Goal: Task Accomplishment & Management: Use online tool/utility

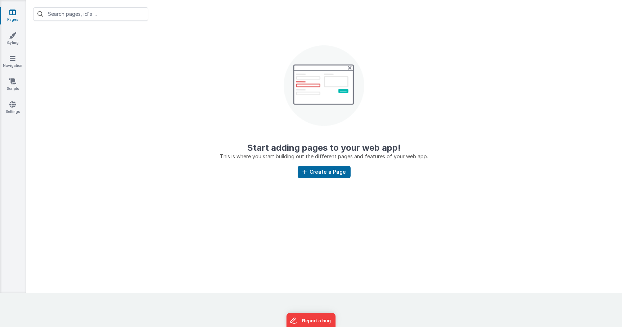
click at [6, 14] on link "Pages" at bounding box center [13, 16] width 26 height 14
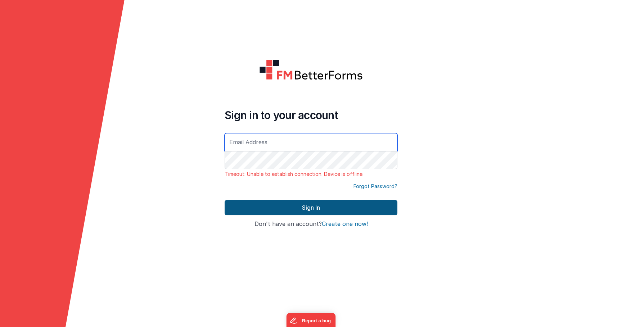
type input "[EMAIL_ADDRESS][DOMAIN_NAME]"
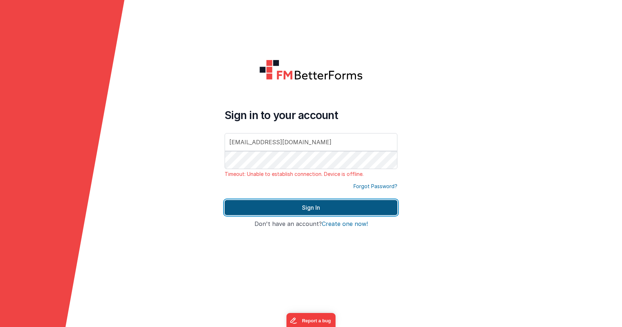
click at [261, 212] on button "Sign In" at bounding box center [311, 207] width 173 height 15
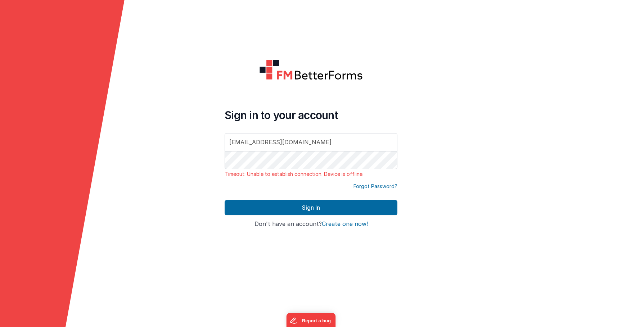
click at [265, 218] on div "Sign In" at bounding box center [311, 210] width 173 height 21
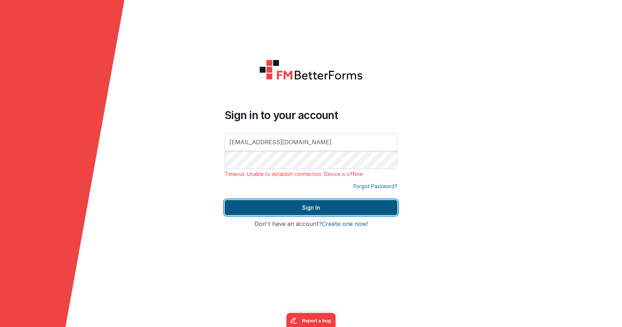
click at [261, 208] on button "Sign In" at bounding box center [311, 207] width 173 height 15
click at [253, 207] on button "Sign In" at bounding box center [311, 207] width 173 height 15
click at [294, 203] on button "Sign In" at bounding box center [311, 207] width 173 height 15
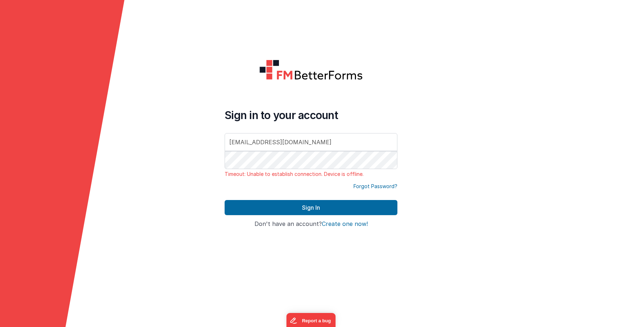
click at [93, 213] on icon at bounding box center [62, 163] width 125 height 327
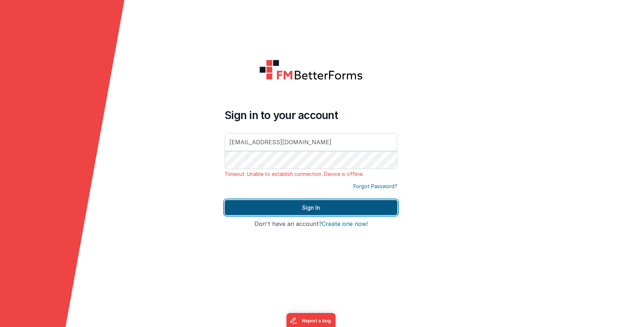
click at [233, 201] on button "Sign In" at bounding box center [311, 207] width 173 height 15
click at [257, 215] on button "Sign In" at bounding box center [311, 207] width 173 height 15
click at [259, 209] on button "Sign In" at bounding box center [311, 207] width 173 height 15
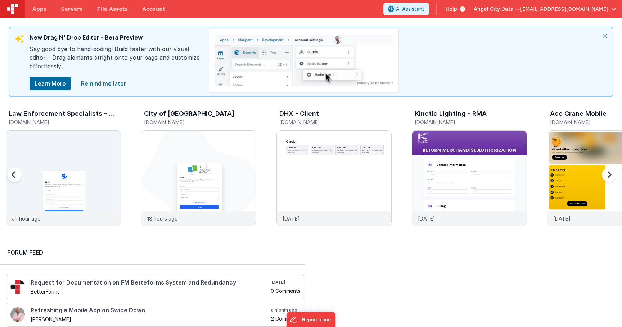
click at [604, 32] on icon "close" at bounding box center [605, 35] width 16 height 17
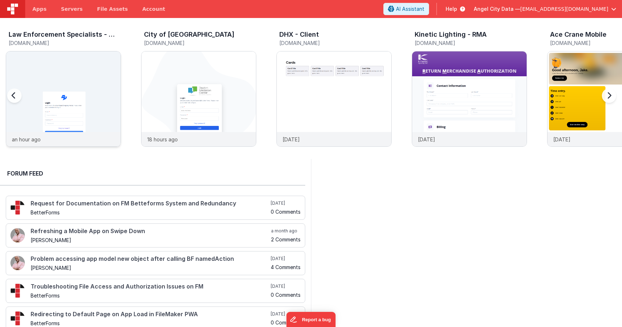
click at [73, 62] on img at bounding box center [63, 108] width 114 height 114
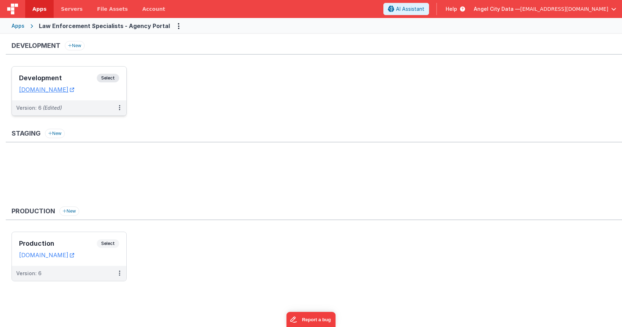
click at [78, 71] on div "Development Select URLs [DOMAIN_NAME]" at bounding box center [69, 84] width 114 height 34
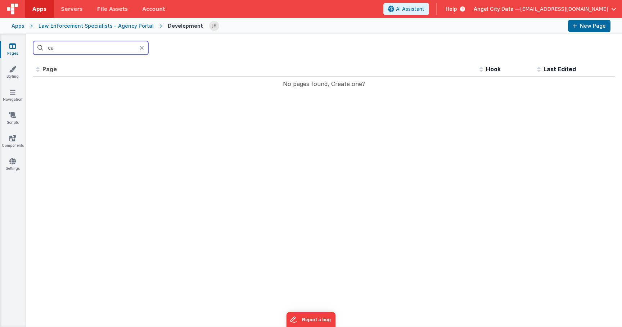
type input "c"
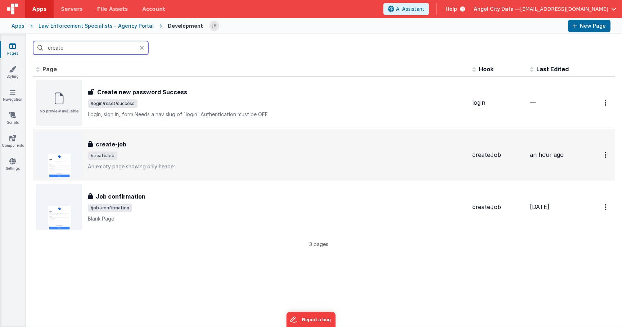
type input "create"
click at [102, 141] on h3 "create-job" at bounding box center [111, 144] width 31 height 9
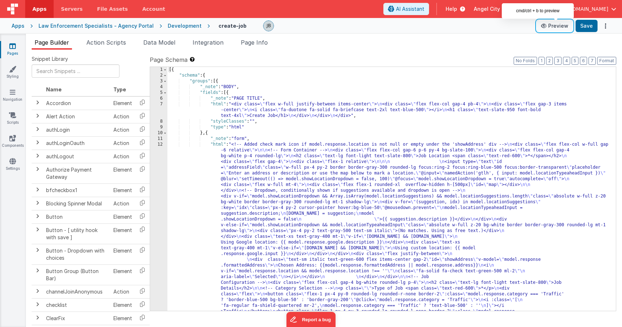
click at [549, 22] on button "Preview" at bounding box center [555, 26] width 36 height 12
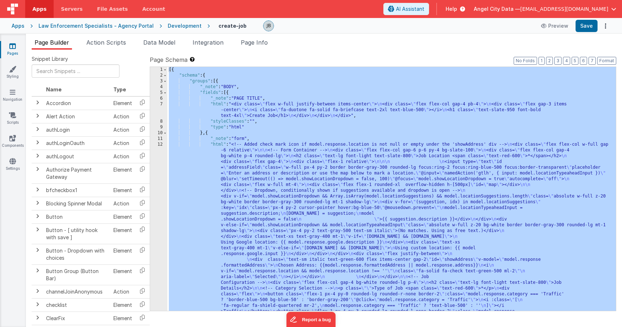
scroll to position [395, 0]
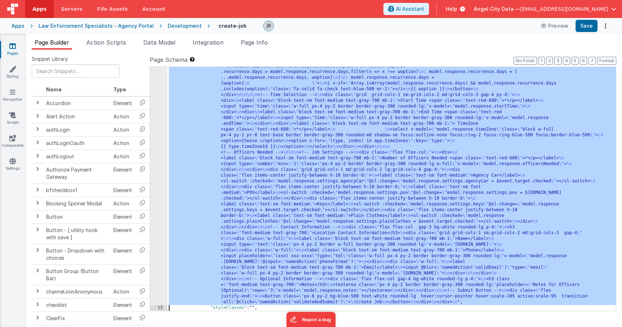
click at [162, 192] on div "12" at bounding box center [158, 26] width 17 height 559
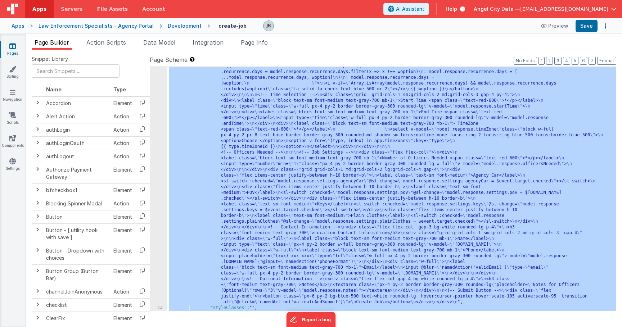
click at [163, 172] on div "12" at bounding box center [158, 26] width 17 height 559
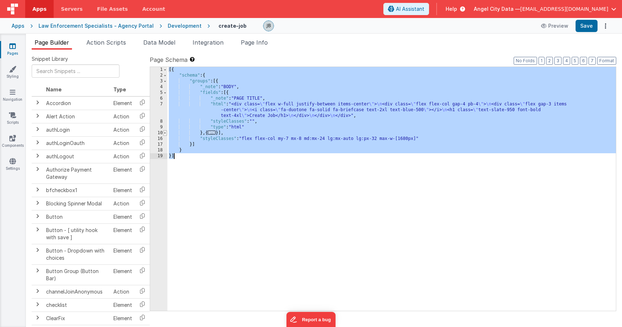
click at [166, 134] on span at bounding box center [165, 133] width 4 height 6
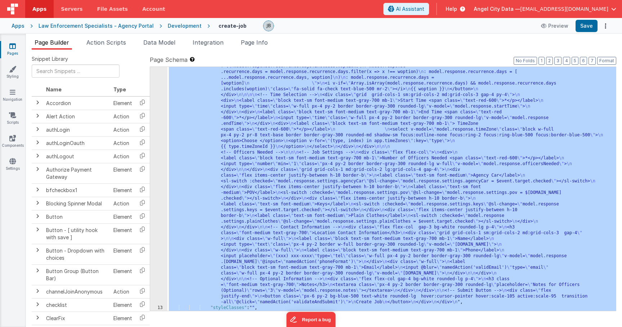
click at [161, 151] on div "12" at bounding box center [158, 26] width 17 height 559
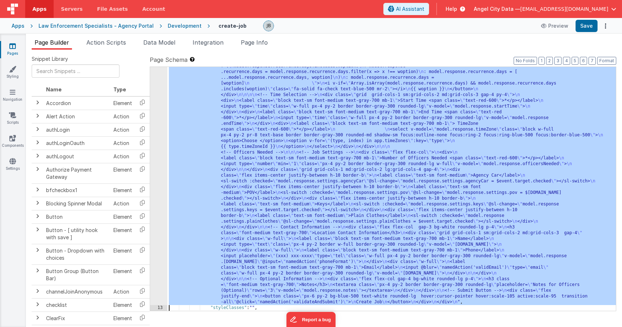
click at [162, 144] on div "12" at bounding box center [158, 26] width 17 height 559
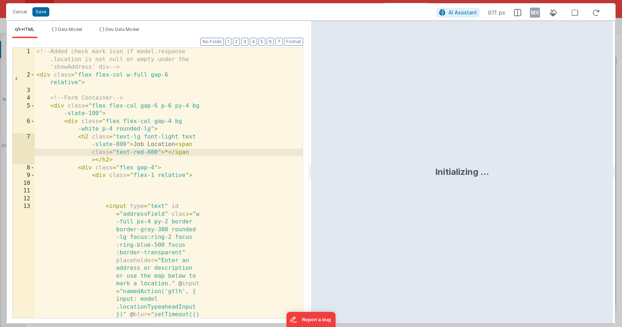
click at [151, 143] on div "<!-- Added check mark icon if model.response .location is not null or empty und…" at bounding box center [169, 284] width 268 height 472
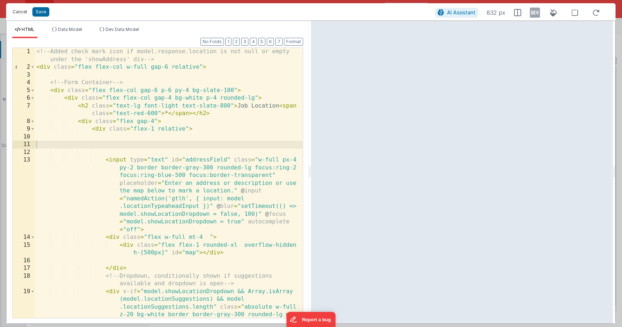
click at [21, 13] on button "Cancel" at bounding box center [20, 12] width 22 height 10
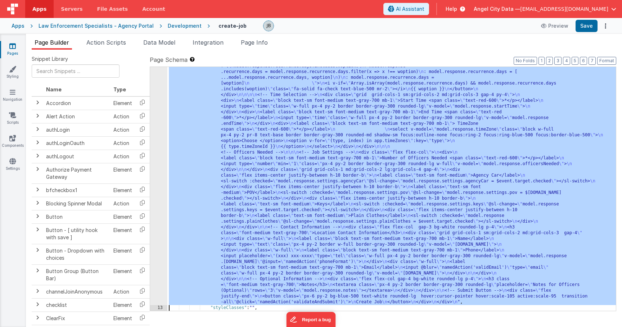
click at [154, 199] on div "12" at bounding box center [158, 26] width 17 height 559
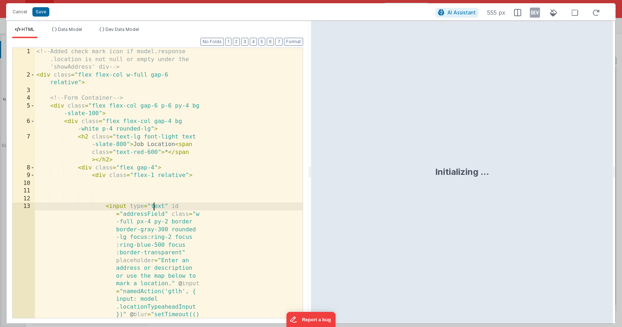
click at [154, 199] on div "<!-- Added check mark icon if model.response .location is not null or empty und…" at bounding box center [169, 280] width 268 height 464
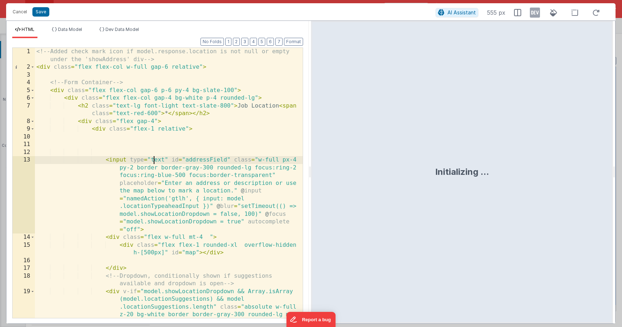
click at [155, 189] on div "<!-- Added check mark icon if model.response.location is not null or empty unde…" at bounding box center [169, 210] width 268 height 325
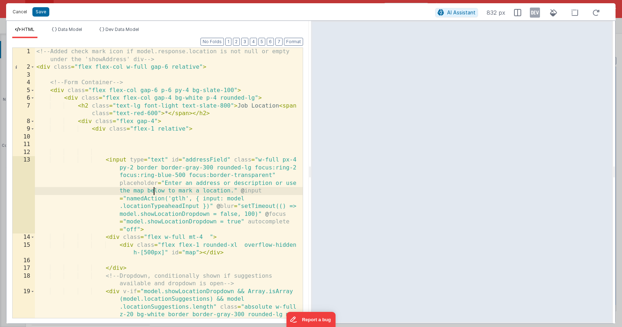
click at [20, 12] on button "Cancel" at bounding box center [20, 12] width 22 height 10
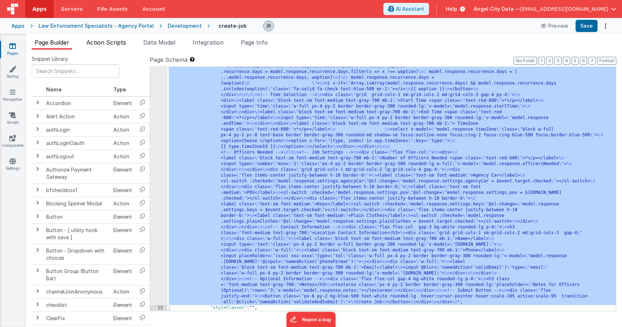
click at [105, 41] on span "Action Scripts" at bounding box center [106, 42] width 40 height 7
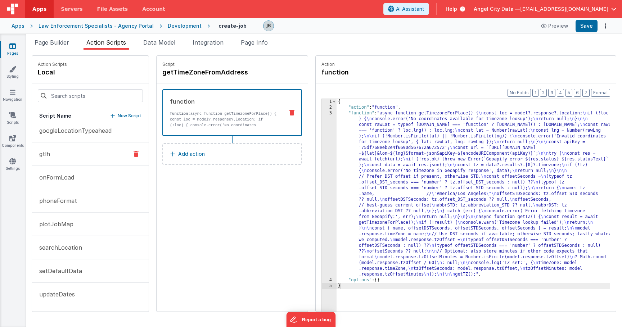
scroll to position [99, 0]
click at [69, 156] on p "plotJobMap" at bounding box center [54, 153] width 39 height 9
